Goal: Information Seeking & Learning: Learn about a topic

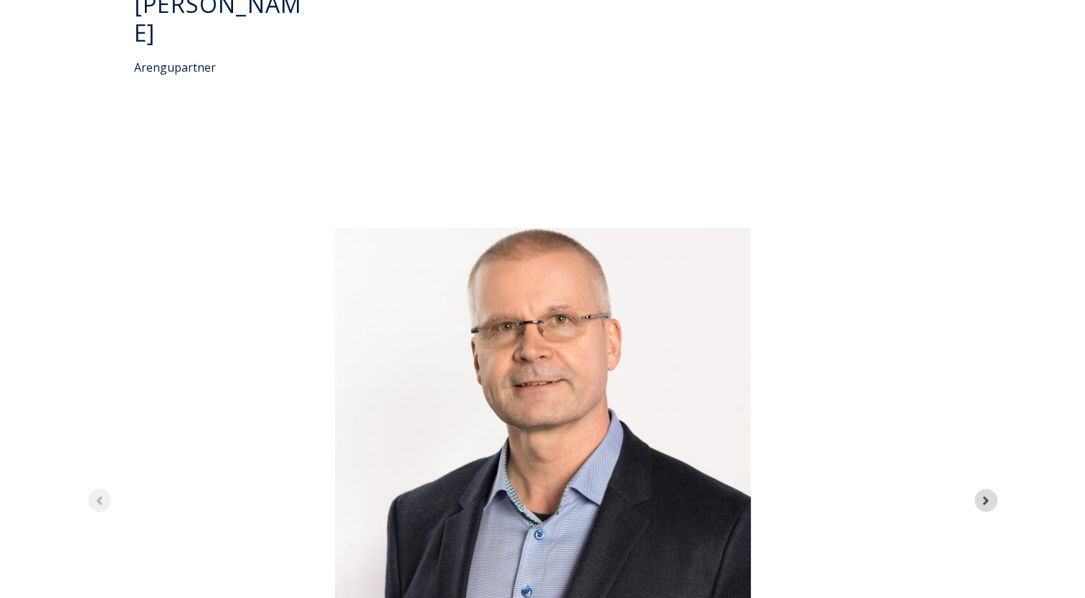
scroll to position [4159, 0]
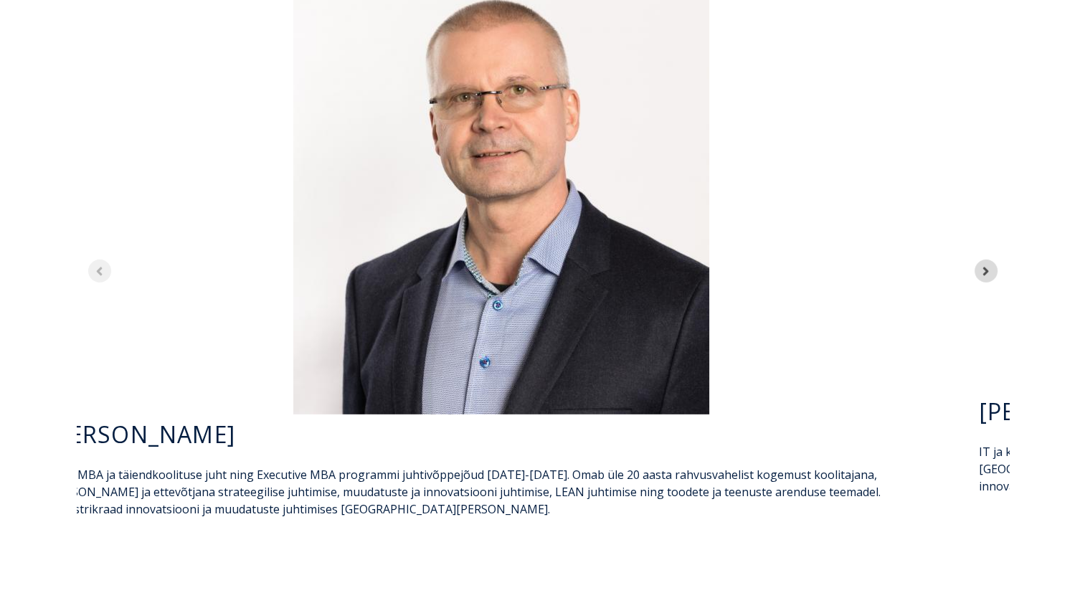
drag, startPoint x: 577, startPoint y: 344, endPoint x: 535, endPoint y: 346, distance: 41.6
click at [535, 466] on p "EBS-i MBA ja täiendkoolituse juht ning Executive MBA programmi juhtivõppejõud […" at bounding box center [501, 492] width 909 height 52
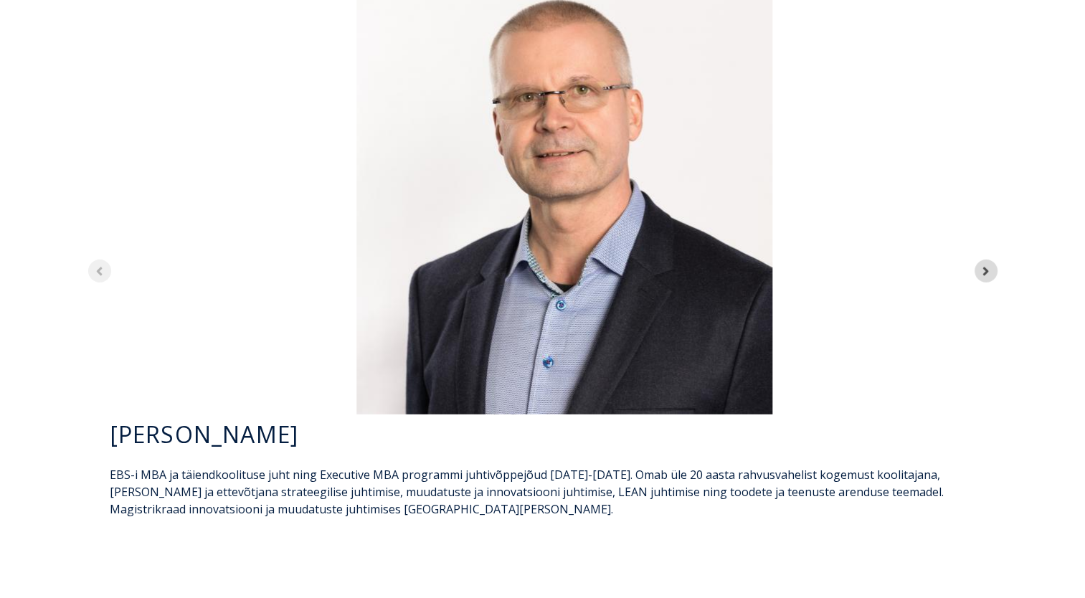
drag, startPoint x: 87, startPoint y: 346, endPoint x: 178, endPoint y: 351, distance: 91.3
click at [178, 414] on div "[PERSON_NAME] EBS-i MBA ja täiendkoolituse juht ning Executive MBA programmi ju…" at bounding box center [564, 465] width 932 height 103
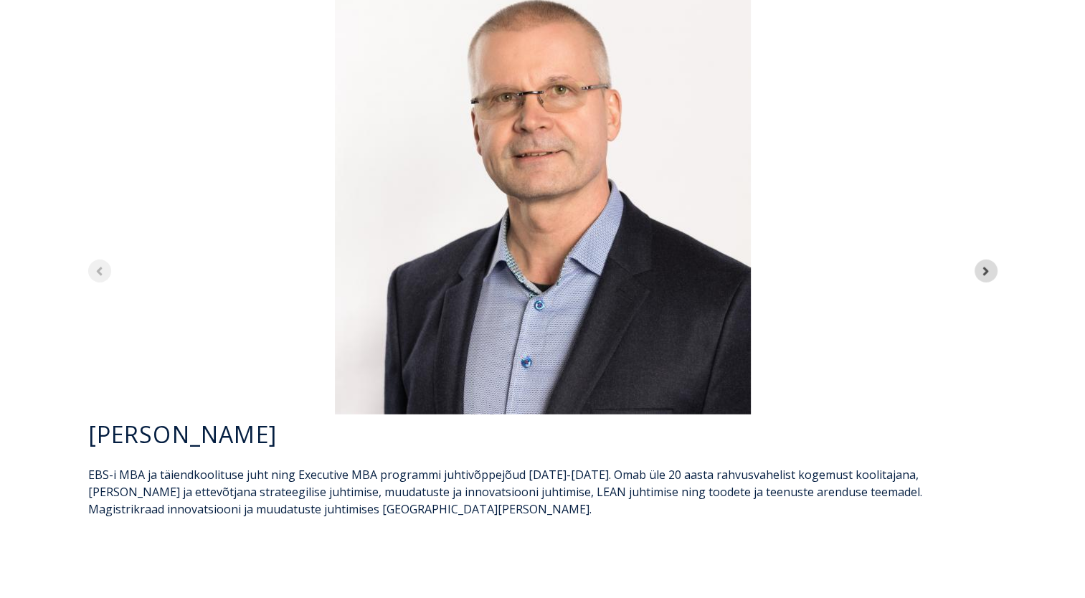
click at [102, 466] on p "EBS-i MBA ja täiendkoolituse juht ning Executive MBA programmi juhtivõppejõud […" at bounding box center [542, 492] width 909 height 52
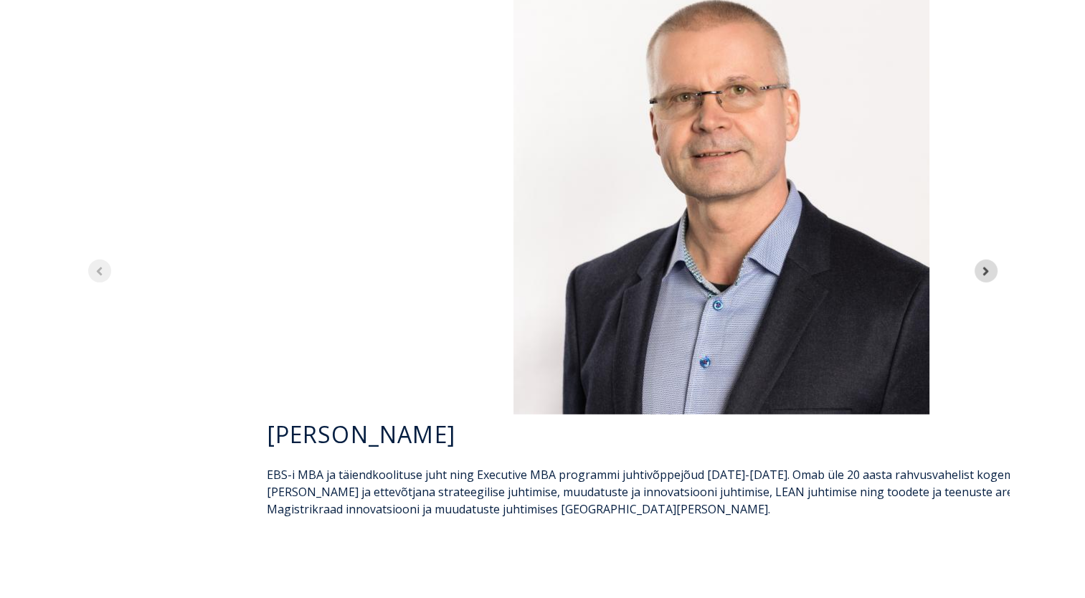
drag, startPoint x: 91, startPoint y: 345, endPoint x: 984, endPoint y: 413, distance: 895.4
click at [984, 413] on div "Jari Kukkonen EBS-i MBA ja täiendkoolituse juht ning Executive MBA programmi ju…" at bounding box center [721, 267] width 932 height 582
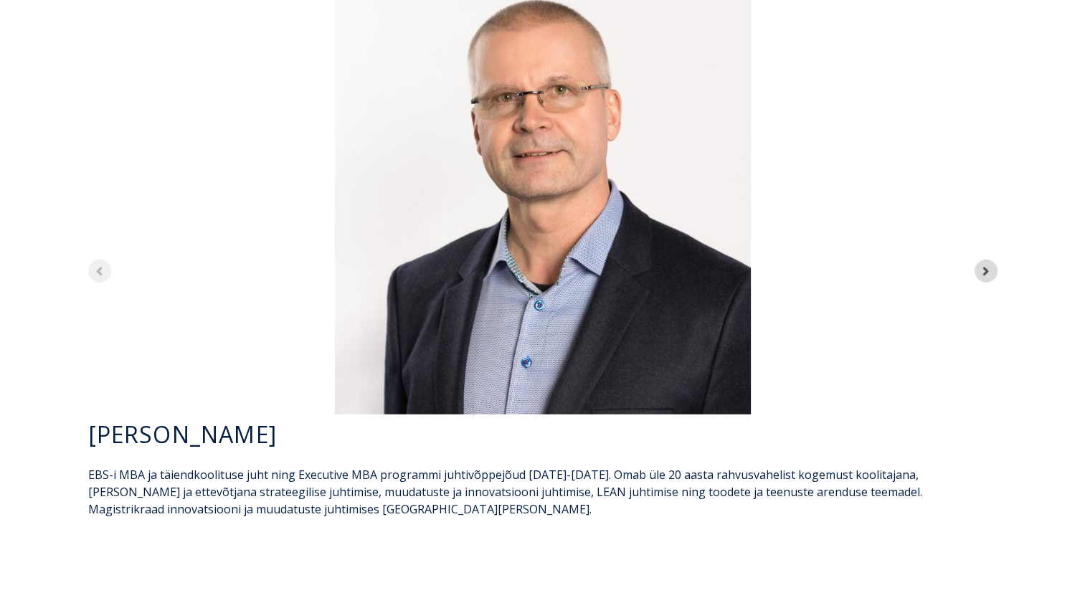
click at [620, 466] on p "EBS-i MBA ja täiendkoolituse juht ning Executive MBA programmi juhtivõppejõud […" at bounding box center [542, 492] width 909 height 52
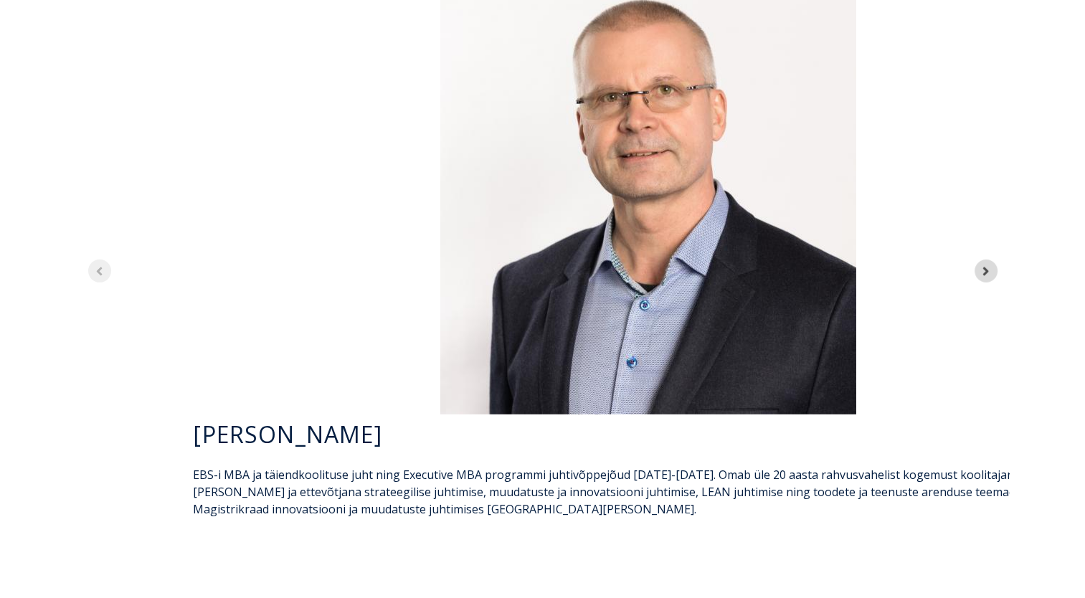
drag, startPoint x: 579, startPoint y: 343, endPoint x: 833, endPoint y: 445, distance: 273.8
click at [833, 445] on div "Jari Kukkonen Marko Rillo" at bounding box center [542, 271] width 1085 height 706
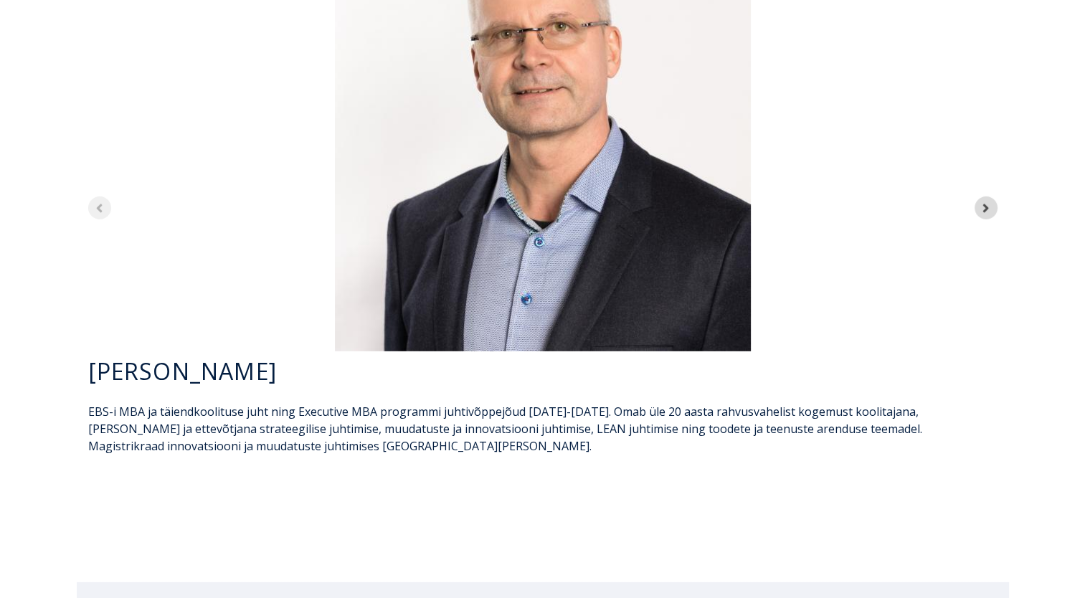
scroll to position [4119, 0]
